Goal: Task Accomplishment & Management: Manage account settings

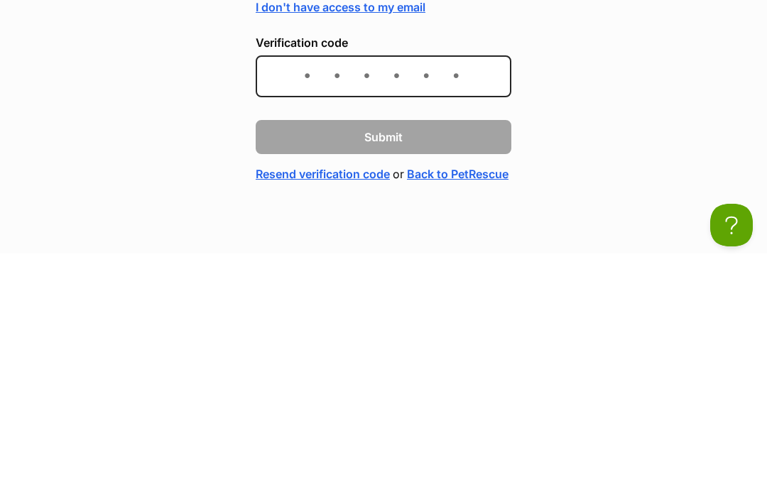
scroll to position [53, 0]
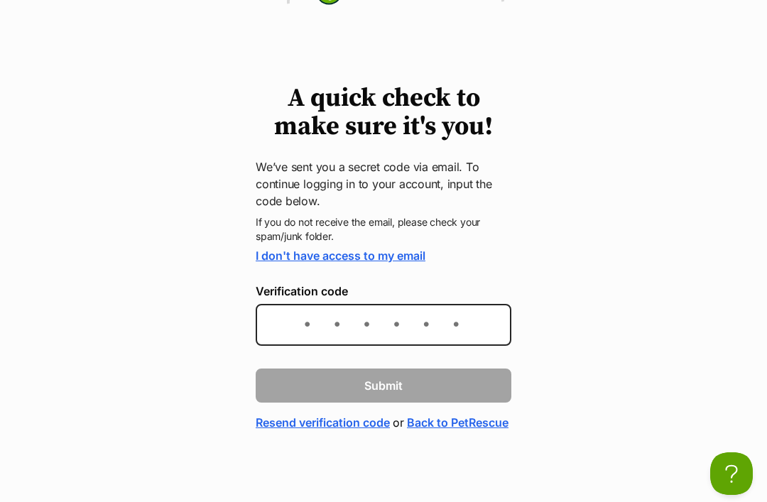
click at [376, 249] on link "I don't have access to my email" at bounding box center [341, 256] width 170 height 14
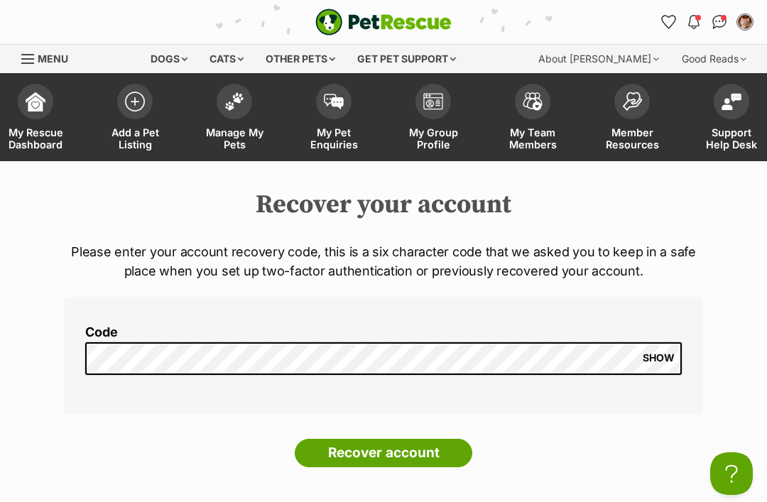
click at [749, 26] on img "My account" at bounding box center [745, 22] width 14 height 14
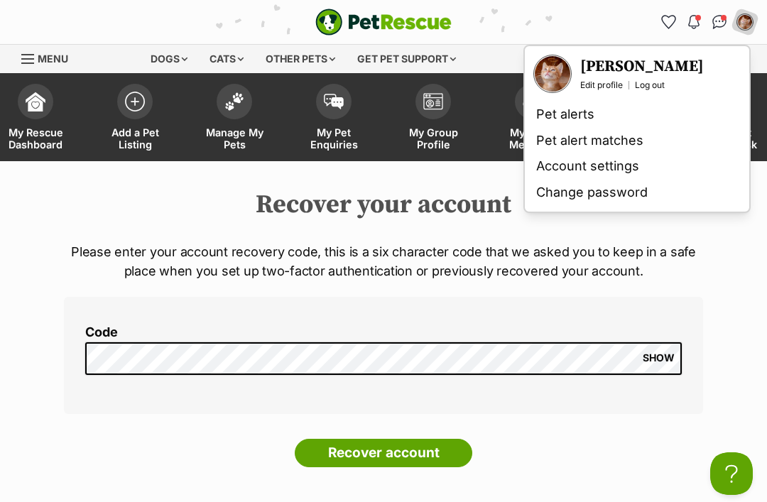
click at [557, 74] on img "Your profile" at bounding box center [553, 74] width 36 height 36
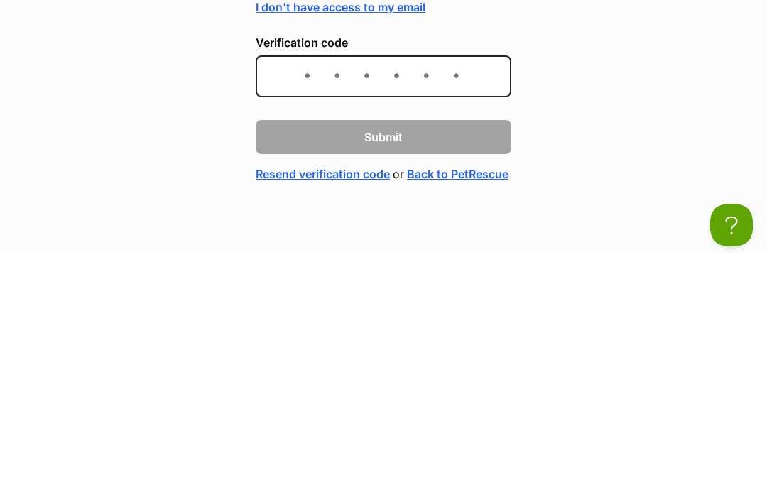
scroll to position [53, 0]
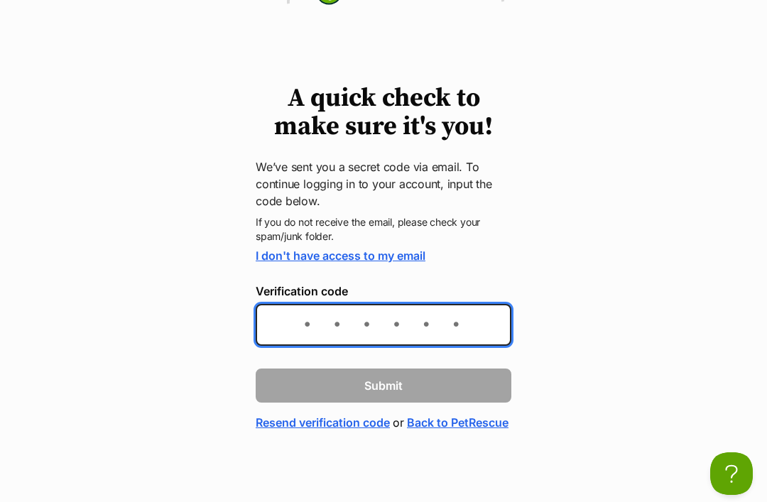
click at [342, 414] on link "Resend verification code" at bounding box center [323, 422] width 134 height 17
